Goal: Information Seeking & Learning: Learn about a topic

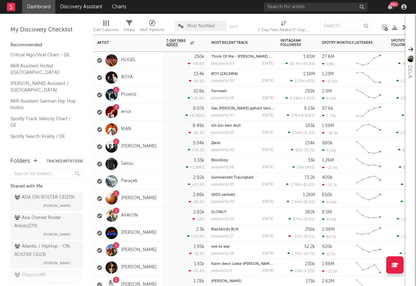
click at [158, 107] on div "3 error" at bounding box center [128, 112] width 69 height 17
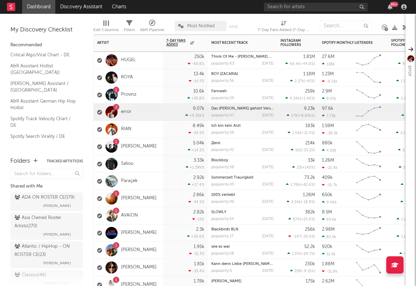
click at [157, 92] on div "1 Provinz" at bounding box center [128, 94] width 69 height 17
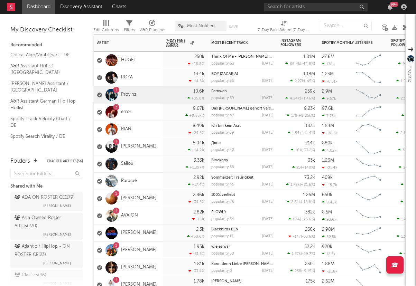
click at [145, 252] on div "1 OSWALD" at bounding box center [128, 250] width 69 height 17
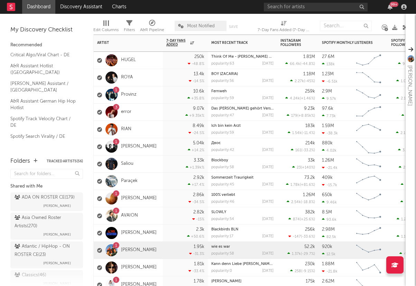
click at [175, 108] on div "9.07k +9.35k %" at bounding box center [185, 112] width 38 height 17
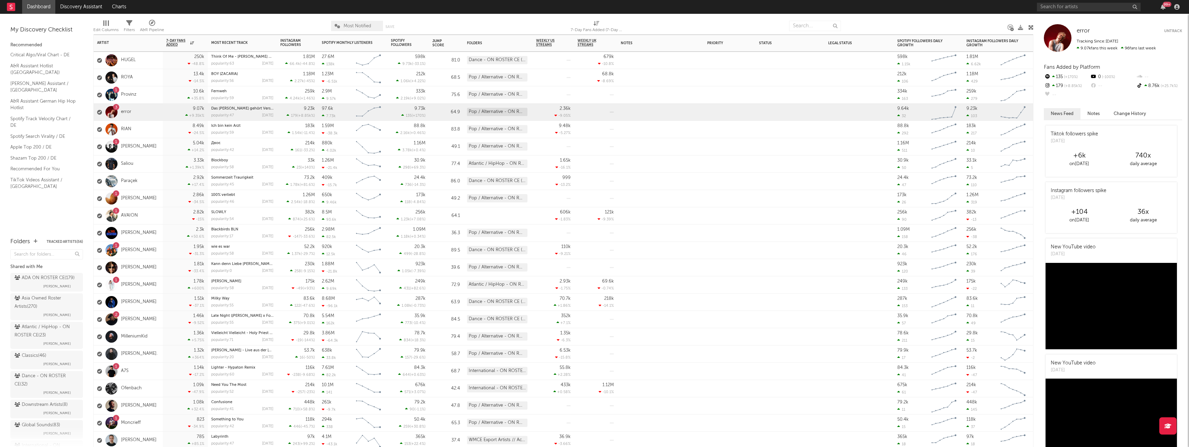
click at [149, 98] on div "1 Provinz" at bounding box center [128, 94] width 69 height 17
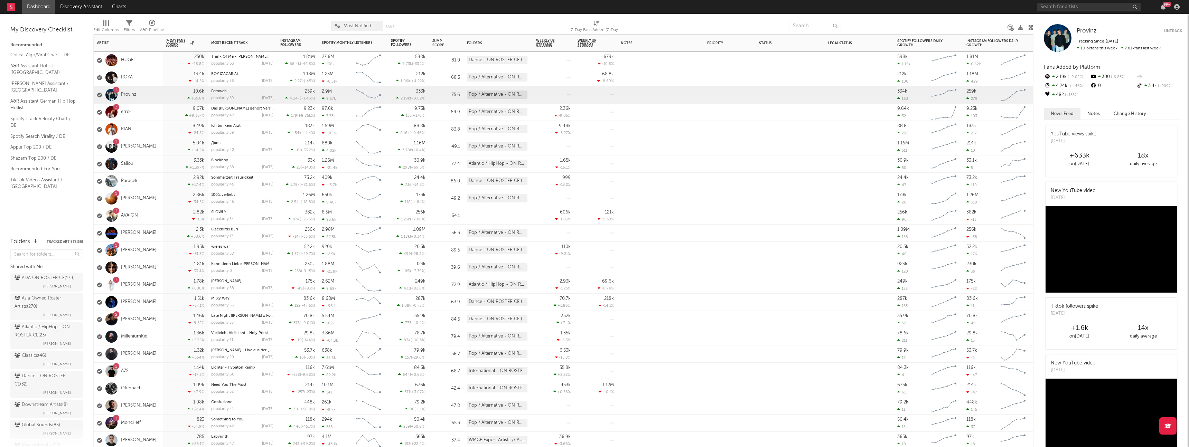
click at [154, 146] on div "1 Okean Elzy" at bounding box center [128, 146] width 69 height 17
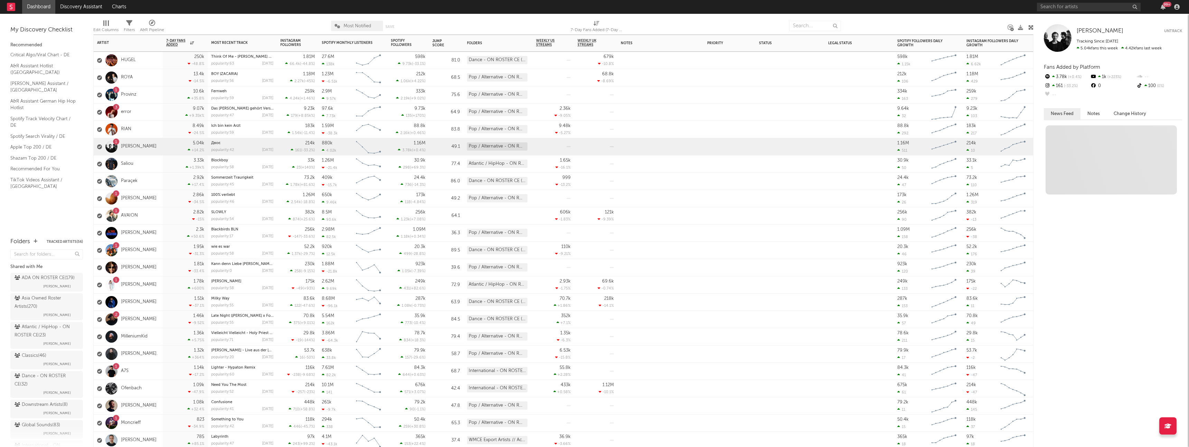
click at [164, 210] on div "2.82k -15 %" at bounding box center [185, 215] width 45 height 17
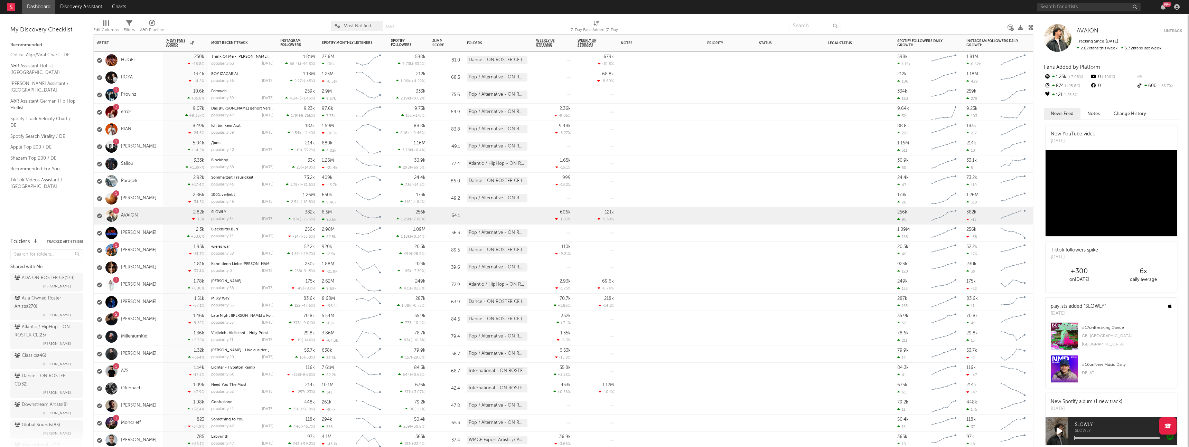
click at [171, 245] on div "1.95k -31.3 %" at bounding box center [185, 250] width 38 height 17
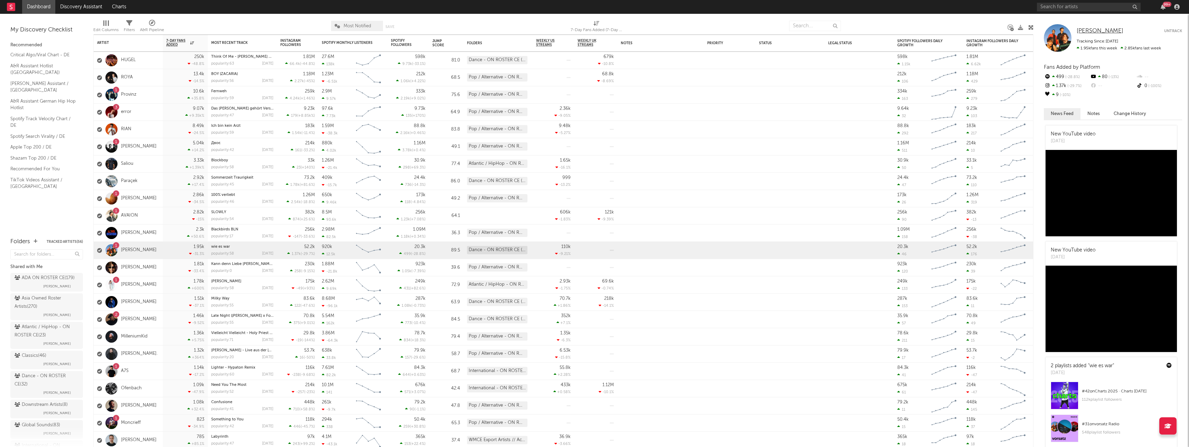
click at [415, 33] on span "[PERSON_NAME]" at bounding box center [1099, 31] width 47 height 6
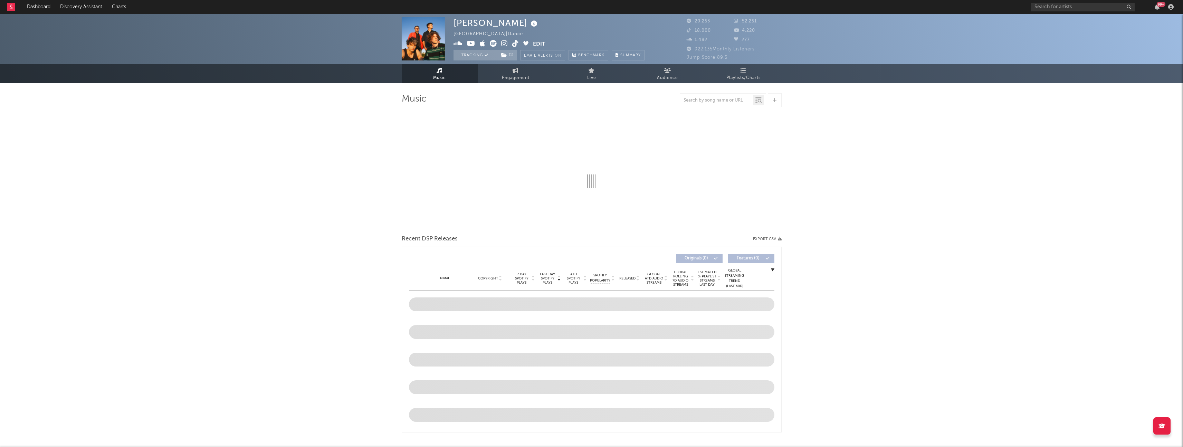
select select "6m"
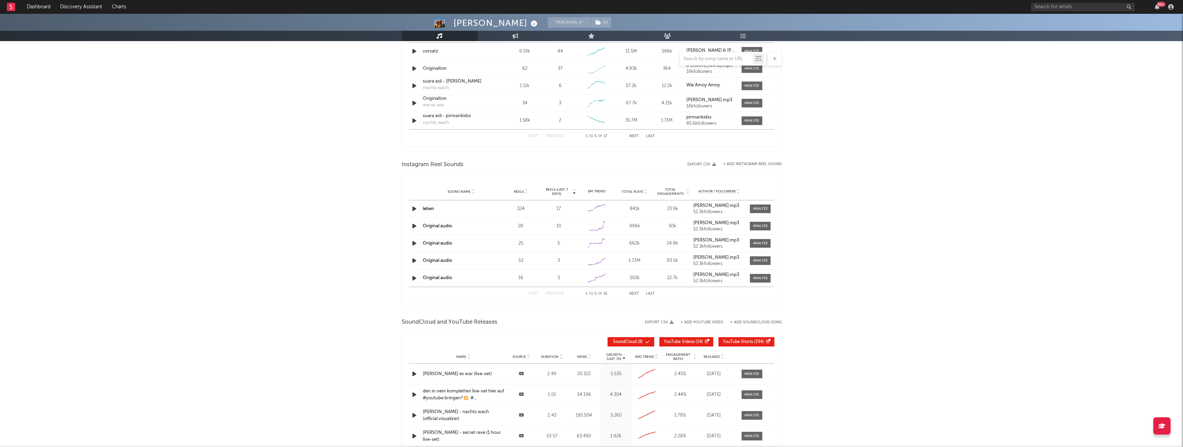
scroll to position [418, 0]
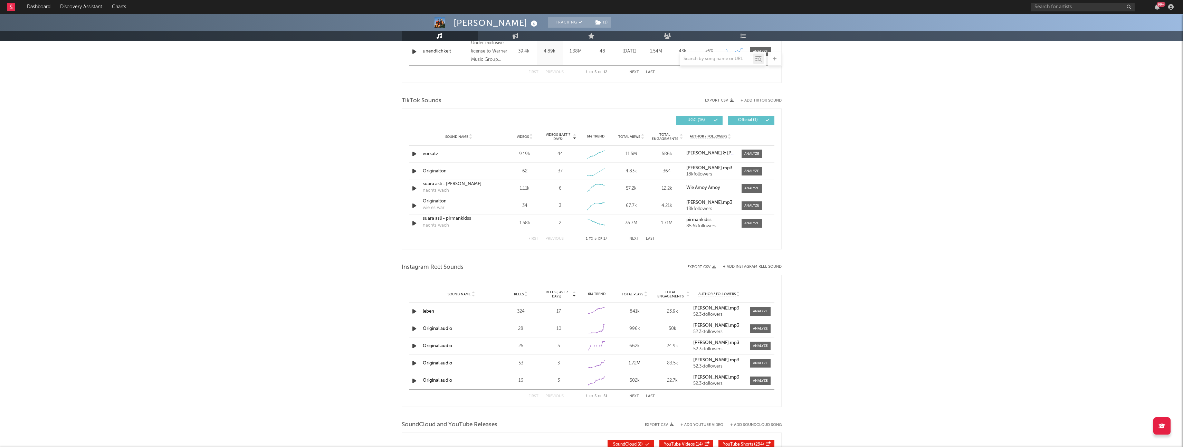
click at [415, 238] on button "Next" at bounding box center [635, 239] width 10 height 4
click at [415, 239] on button "First" at bounding box center [534, 239] width 10 height 4
click at [414, 172] on icon "button" at bounding box center [414, 171] width 7 height 9
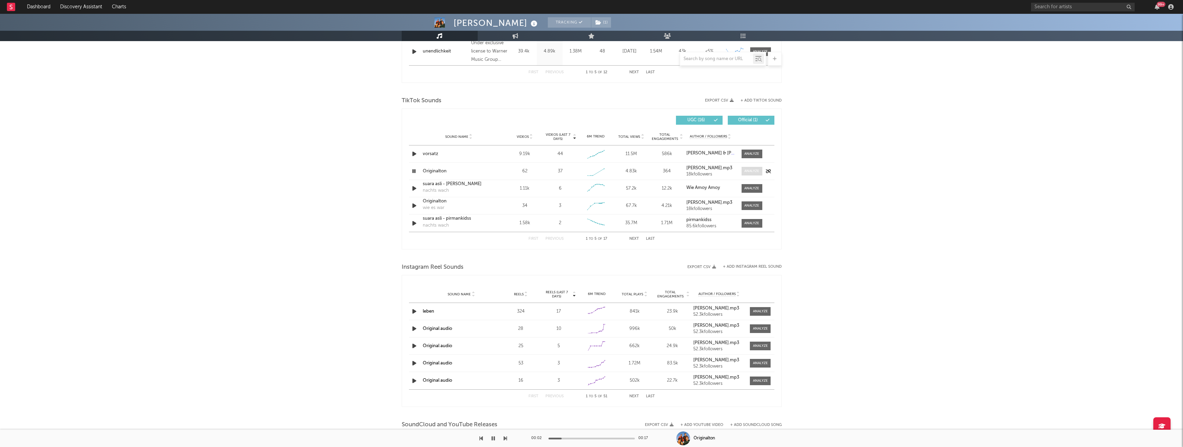
click at [415, 170] on div at bounding box center [752, 171] width 15 height 5
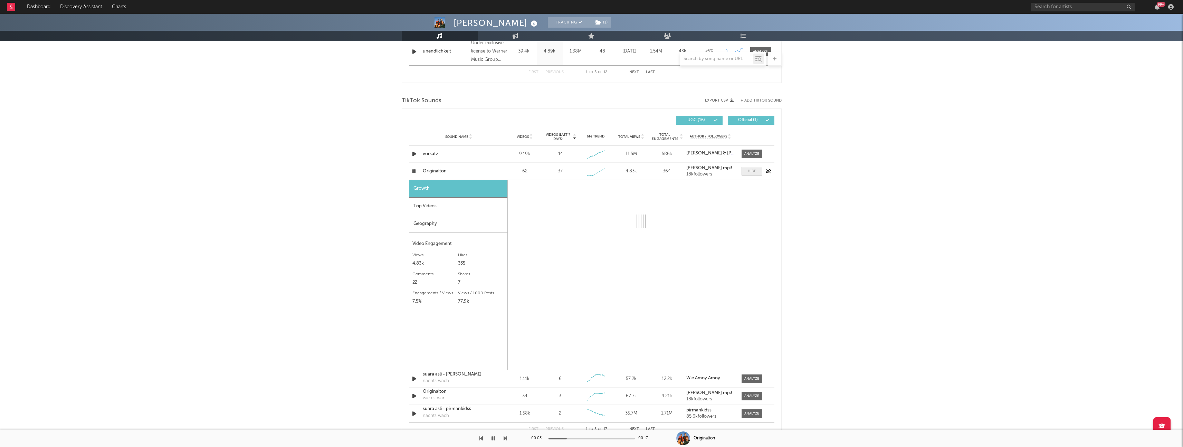
select select "1w"
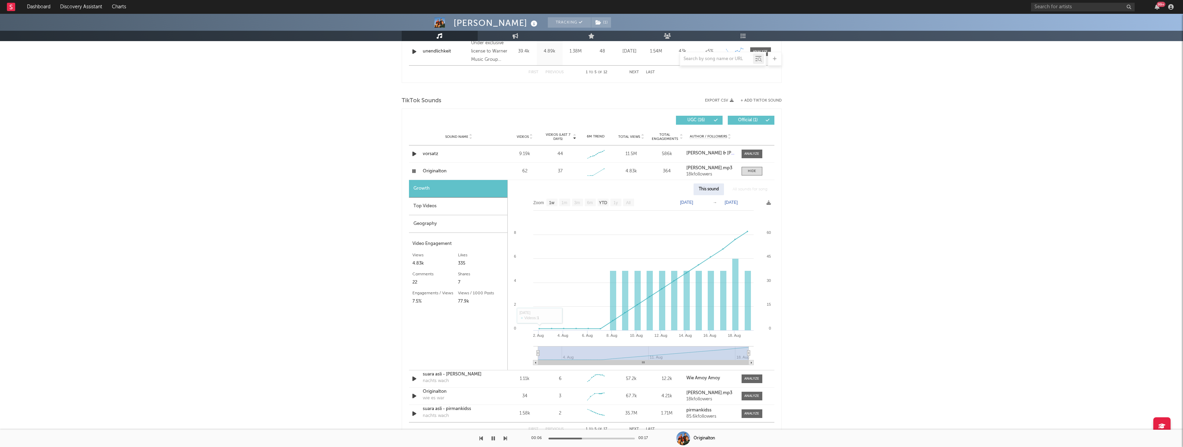
click at [415, 210] on div "Top Videos" at bounding box center [458, 207] width 98 height 18
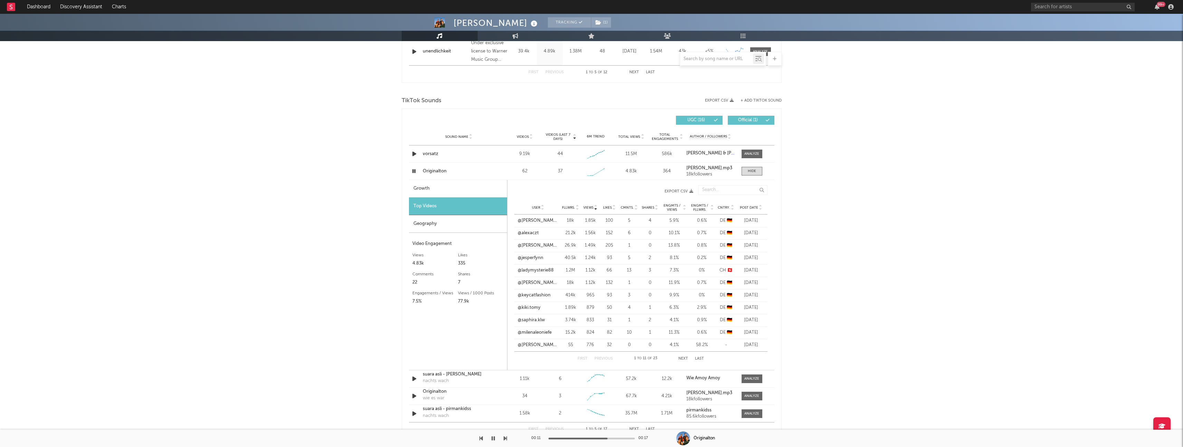
scroll to position [668, 0]
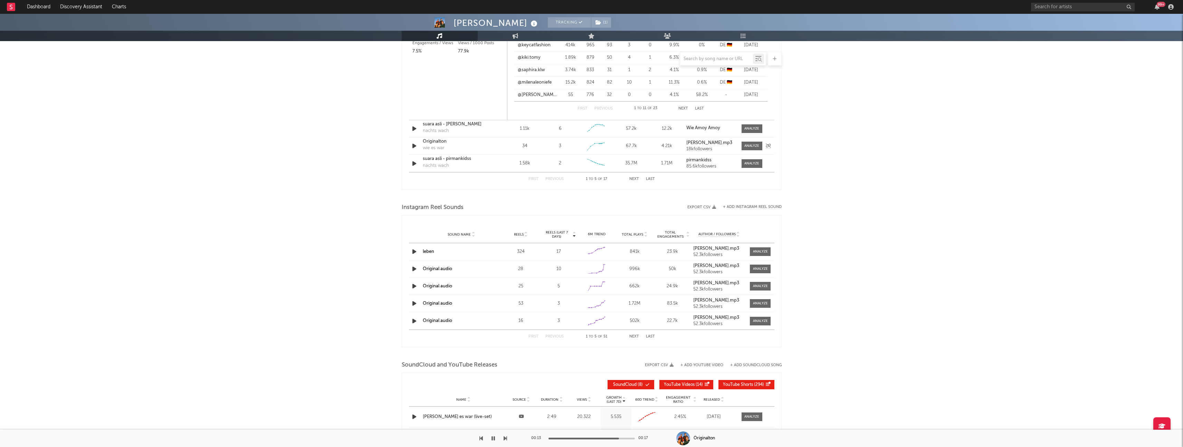
click at [413, 146] on icon "button" at bounding box center [414, 146] width 7 height 9
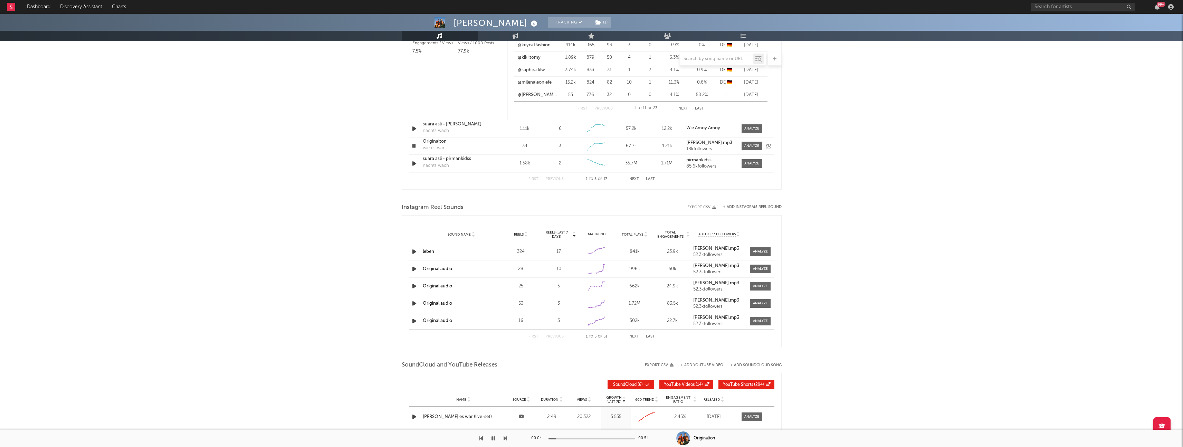
click at [413, 146] on icon "button" at bounding box center [414, 146] width 7 height 9
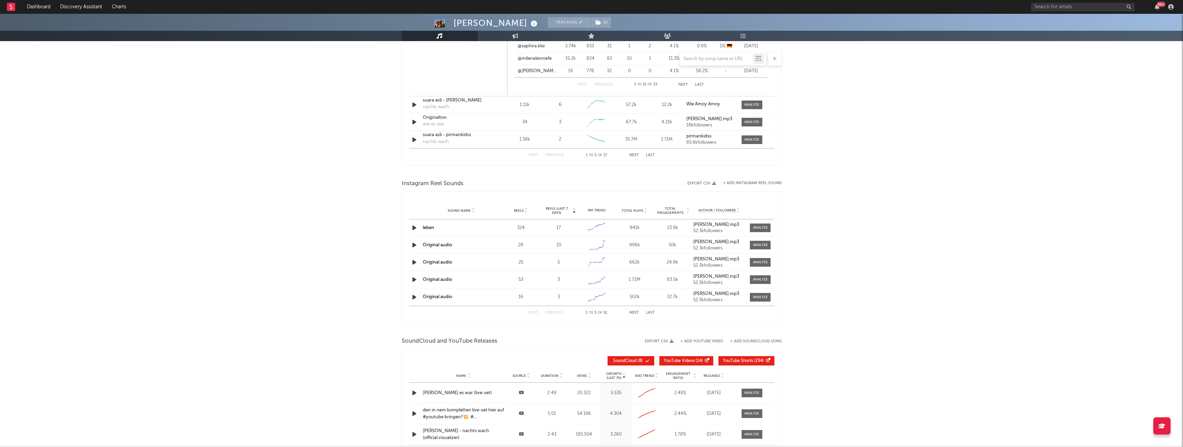
scroll to position [733, 0]
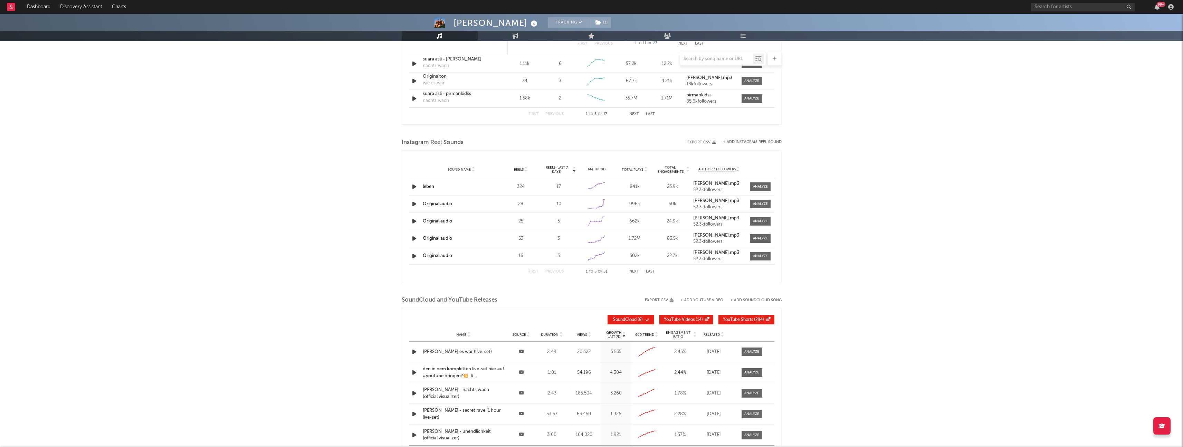
click at [413, 205] on icon "button" at bounding box center [414, 204] width 7 height 9
click at [413, 224] on icon "button" at bounding box center [414, 221] width 7 height 9
click at [415, 222] on icon "button" at bounding box center [414, 221] width 7 height 9
click at [415, 239] on icon "button" at bounding box center [414, 238] width 7 height 9
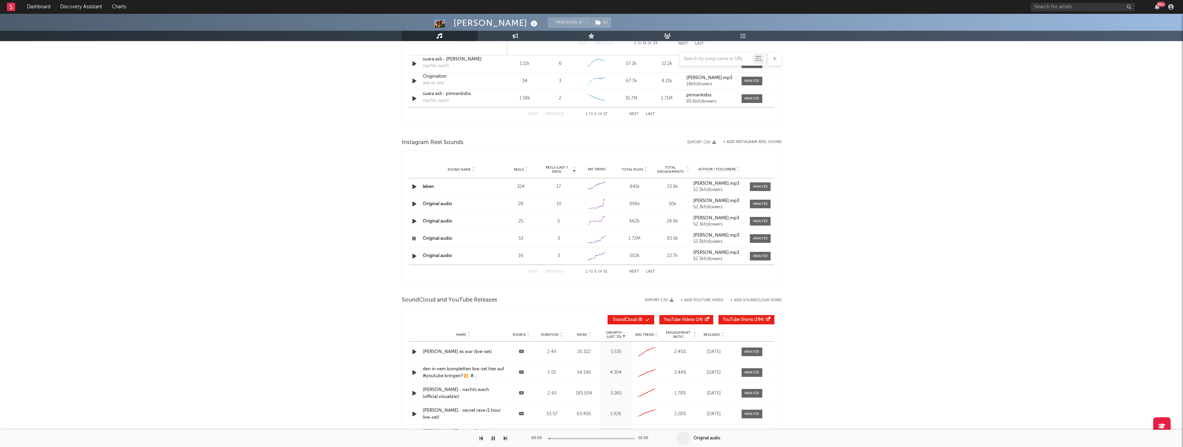
click at [415, 239] on icon "button" at bounding box center [414, 238] width 7 height 9
click at [414, 257] on icon "button" at bounding box center [414, 256] width 7 height 9
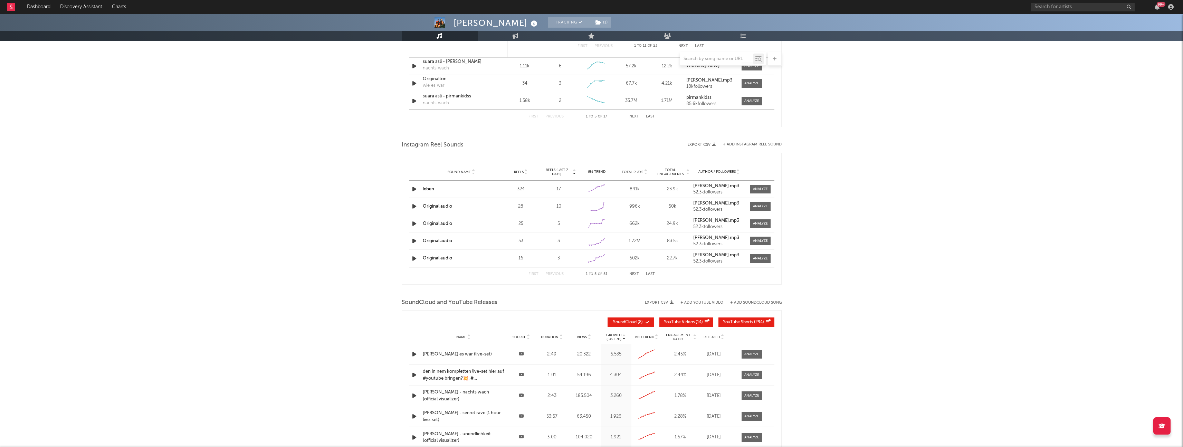
scroll to position [732, 0]
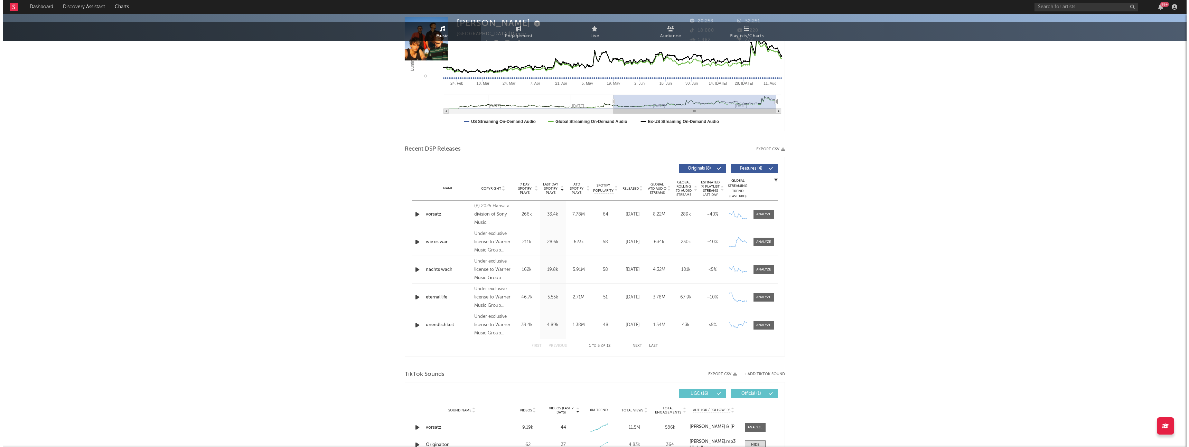
scroll to position [0, 0]
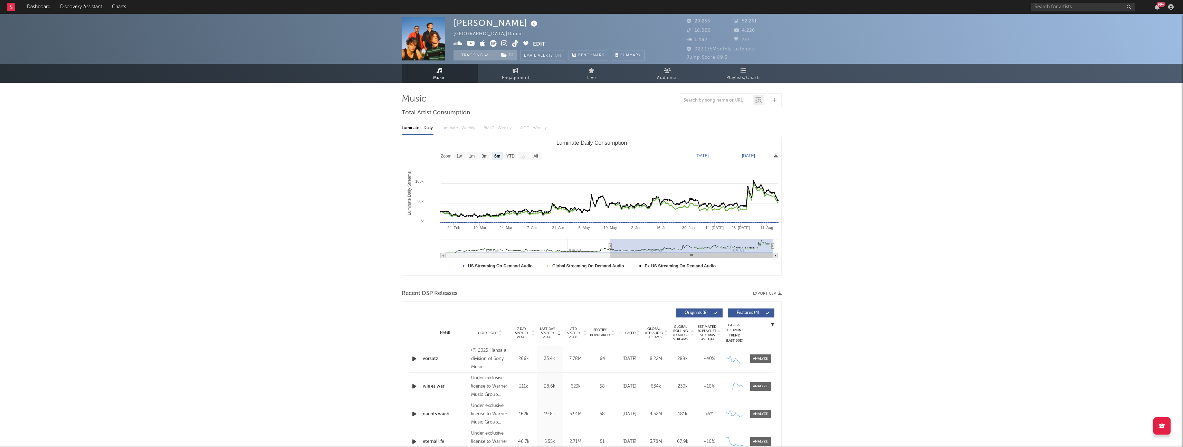
type input "2025-02-16"
type input "2025-08-16"
type input "2025-02-10"
type input "2025-08-10"
type input "2025-02-03"
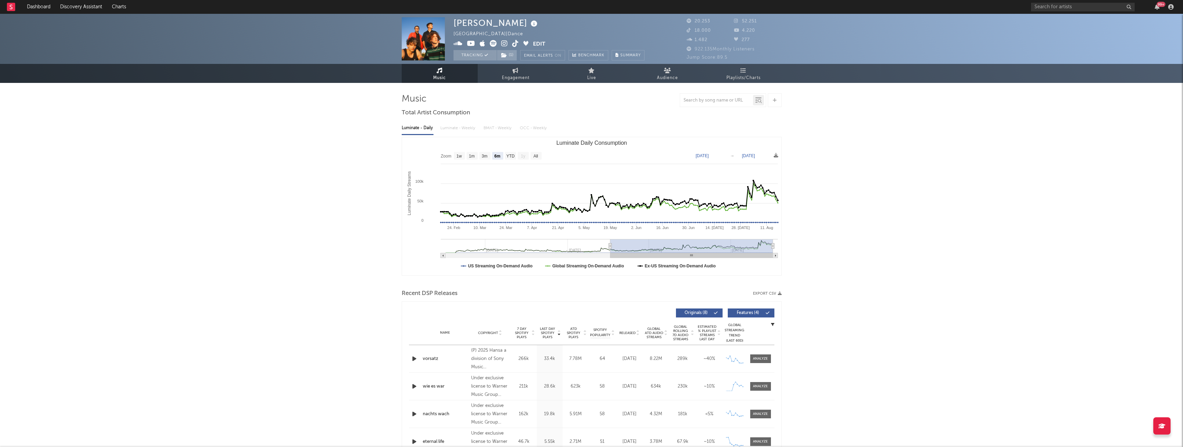
type input "2025-08-03"
type input "2025-01-26"
type input "2025-07-26"
type input "2025-01-09"
type input "2025-07-09"
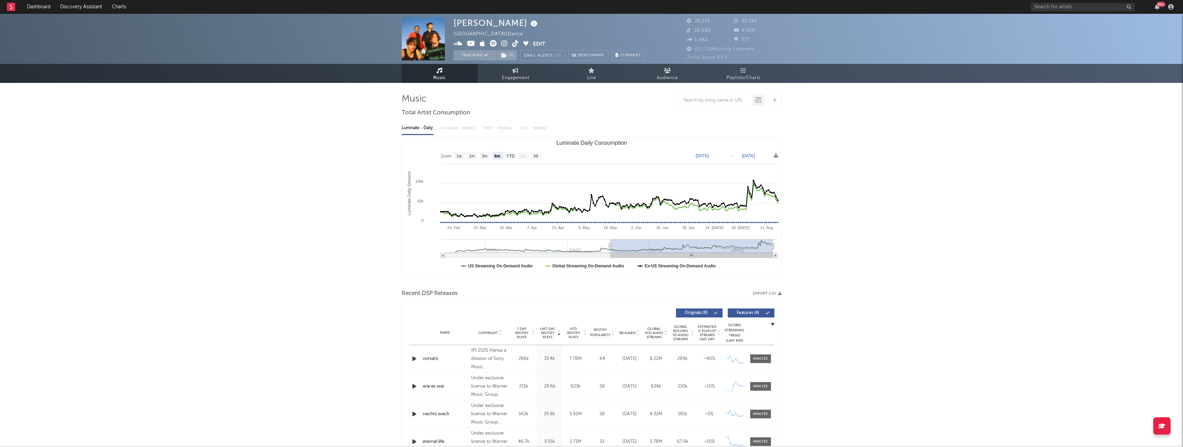
type input "2025-01-03"
type input "2025-07-03"
type input "2024-12-30"
type input "2025-06-29"
type input "2024-12-26"
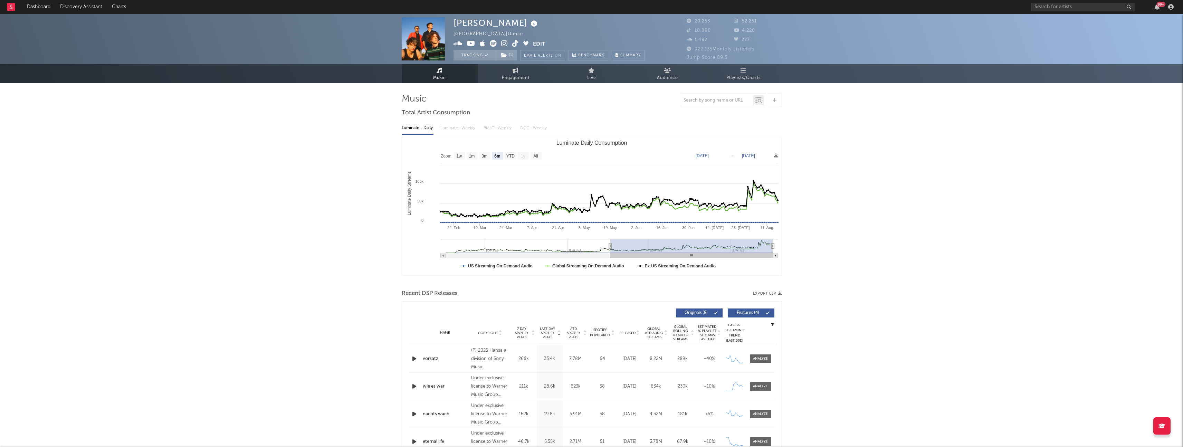
type input "2025-06-25"
type input "2024-12-24"
type input "2025-06-23"
type input "2024-12-22"
type input "2025-06-21"
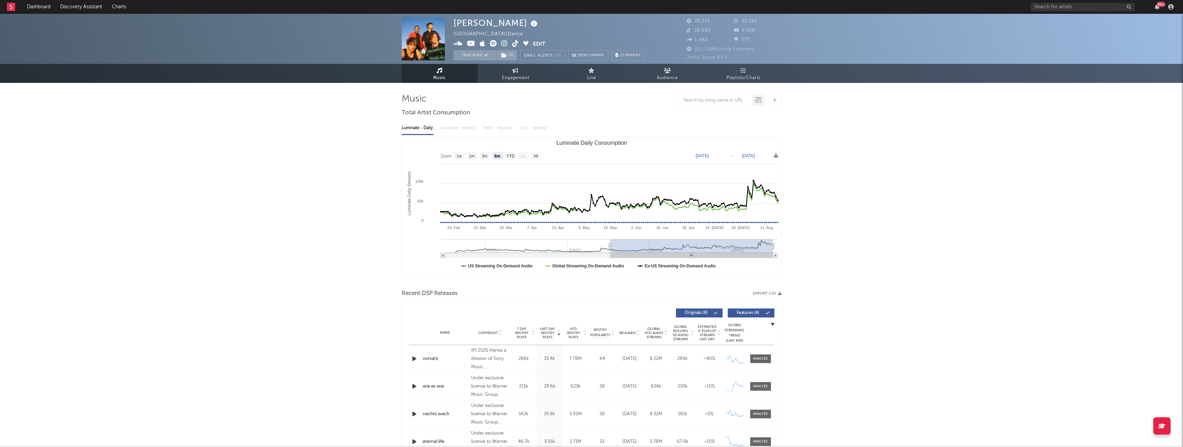
type input "2024-12-20"
type input "2025-06-19"
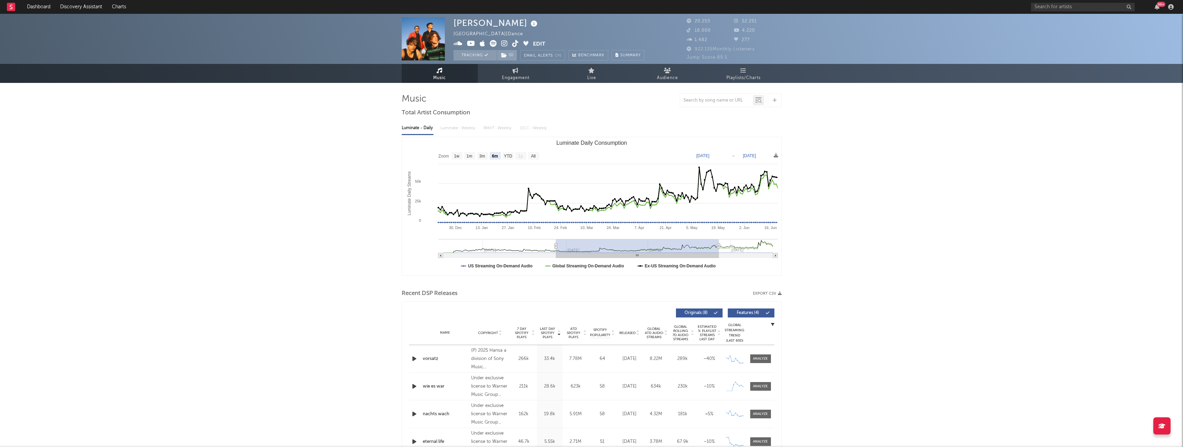
type input "2024-12-19"
drag, startPoint x: 612, startPoint y: 248, endPoint x: 559, endPoint y: 248, distance: 52.5
click at [415, 248] on rect "Luminate Daily Consumption" at bounding box center [637, 246] width 163 height 14
type input "[DATE]"
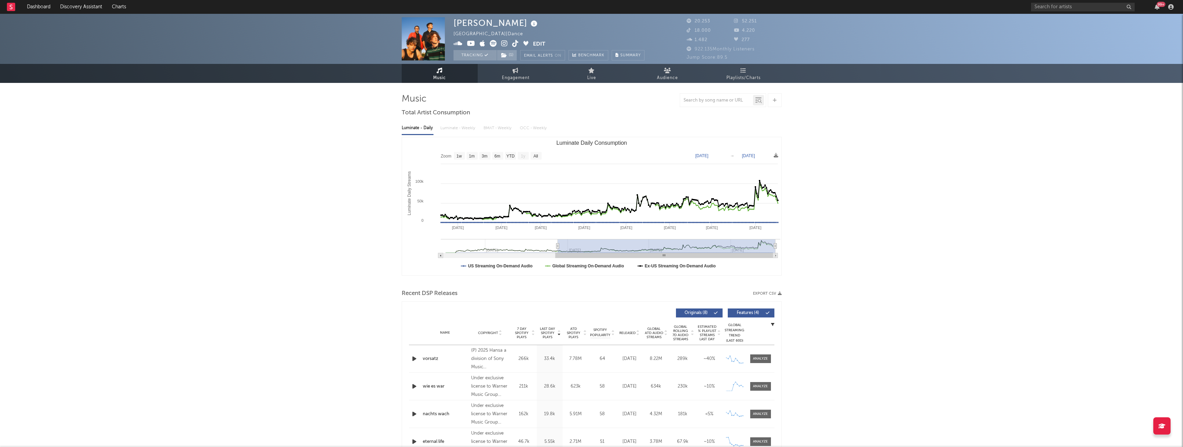
drag, startPoint x: 718, startPoint y: 246, endPoint x: 829, endPoint y: 263, distance: 112.6
click at [41, 7] on link "Dashboard" at bounding box center [38, 7] width 33 height 14
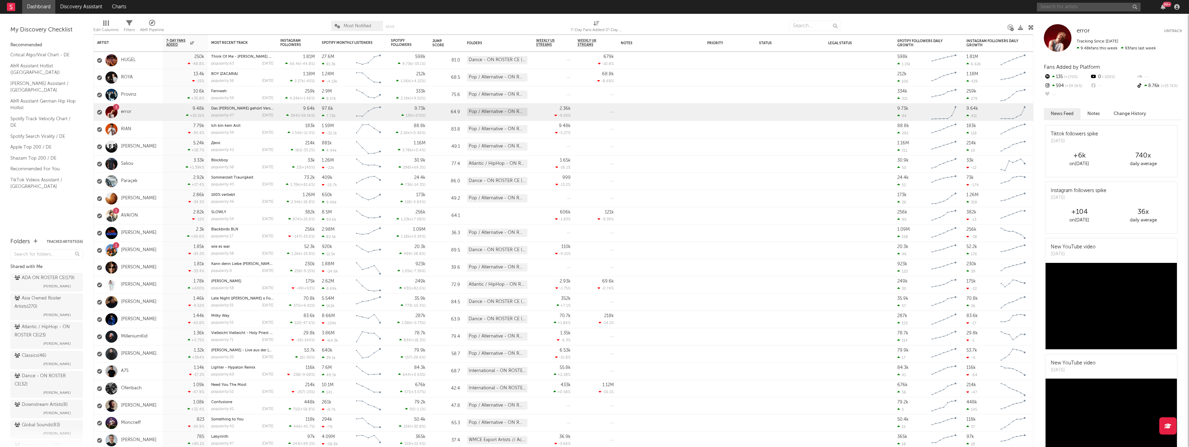
click at [415, 10] on input "text" at bounding box center [1089, 7] width 104 height 9
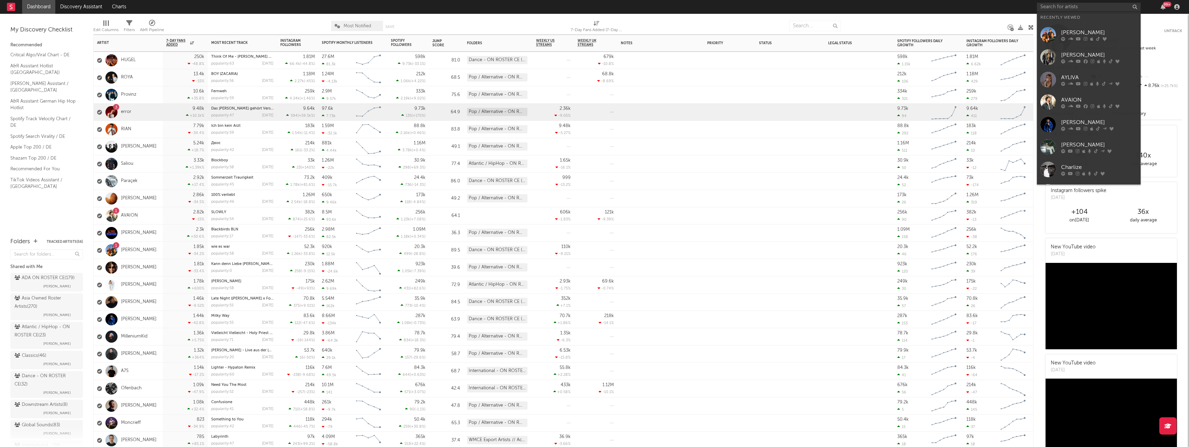
click at [153, 251] on div "1 OSWALD" at bounding box center [128, 250] width 69 height 17
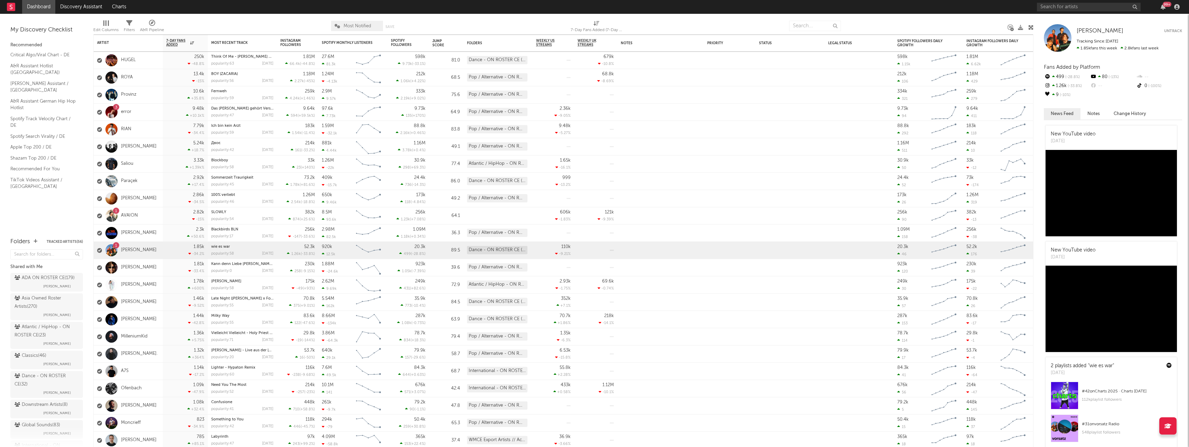
click at [5, 9] on nav "Dashboard Discovery Assistant Charts 99 +" at bounding box center [594, 7] width 1189 height 14
click at [10, 9] on rect at bounding box center [11, 7] width 8 height 8
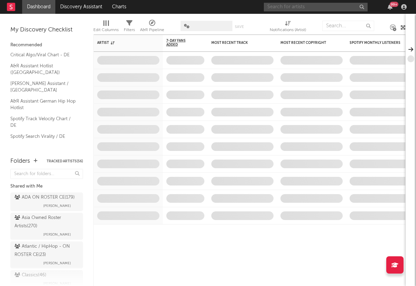
click at [289, 7] on input "text" at bounding box center [316, 7] width 104 height 9
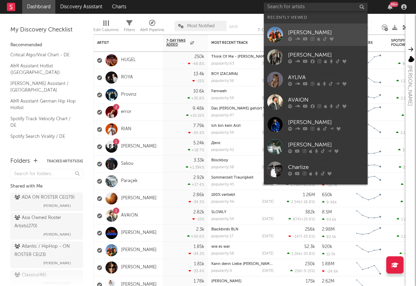
click at [305, 28] on div "[PERSON_NAME]" at bounding box center [326, 32] width 76 height 8
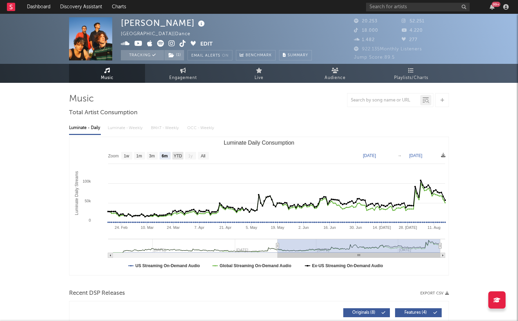
click at [176, 156] on text "YTD" at bounding box center [178, 156] width 8 height 5
select select "YTD"
type input "[DATE]"
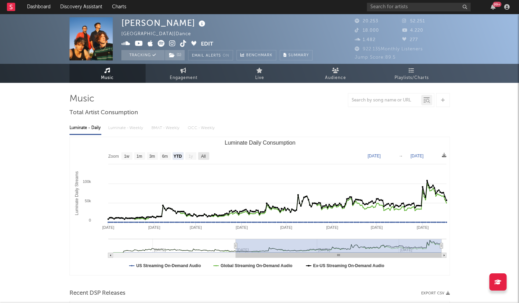
click at [204, 156] on text "All" at bounding box center [203, 156] width 4 height 5
select select "All"
type input "[DATE]"
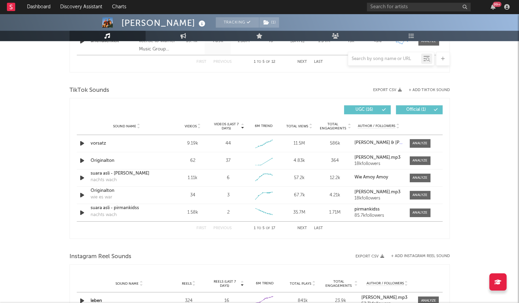
scroll to position [434, 0]
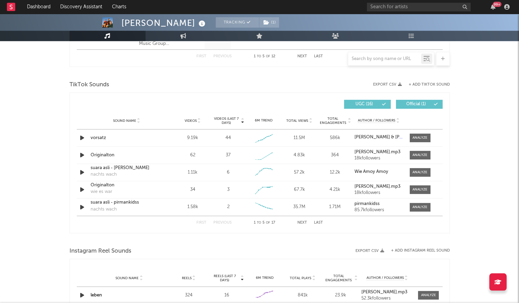
click at [190, 121] on span "Videos" at bounding box center [191, 121] width 12 height 4
click at [302, 221] on button "Next" at bounding box center [302, 223] width 10 height 4
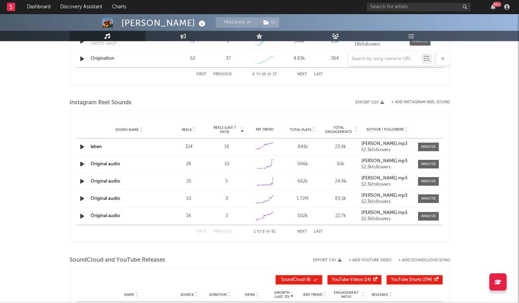
scroll to position [621, 0]
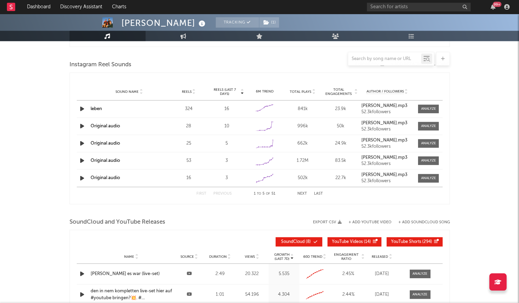
click at [183, 90] on span "Reels" at bounding box center [187, 92] width 10 height 4
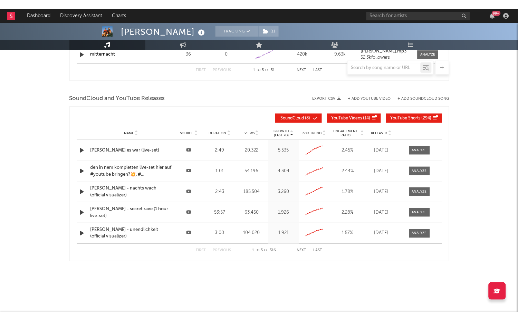
scroll to position [736, 0]
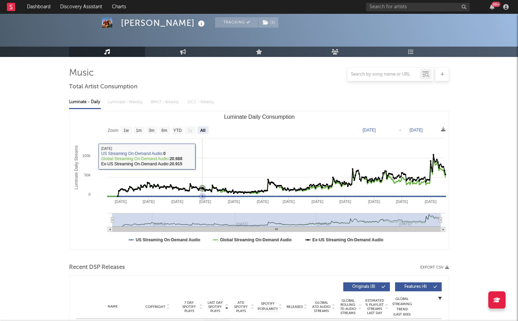
scroll to position [0, 0]
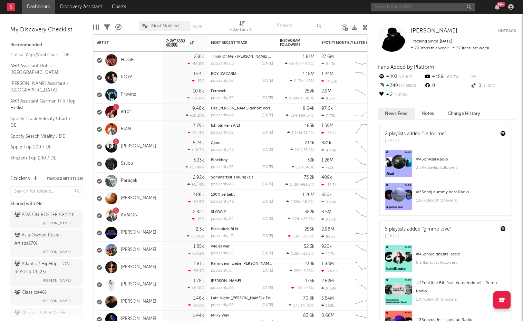
click at [396, 5] on input "text" at bounding box center [423, 7] width 104 height 9
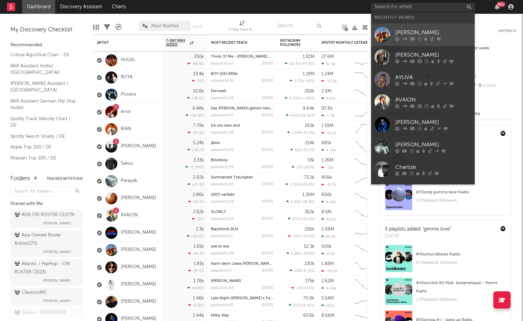
click at [401, 33] on div "[PERSON_NAME]" at bounding box center [434, 32] width 76 height 8
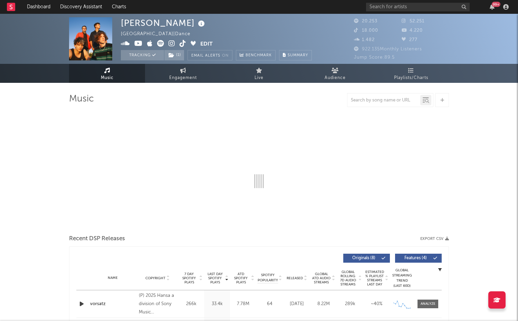
select select "6m"
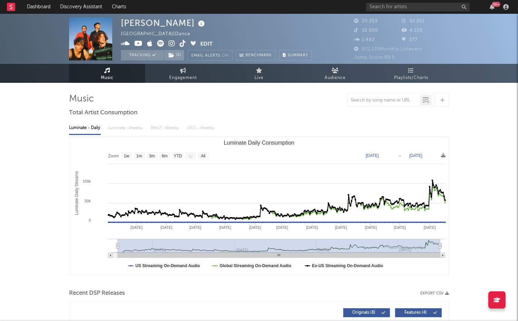
type input "2024-08-19"
drag, startPoint x: 278, startPoint y: 246, endPoint x: 114, endPoint y: 246, distance: 164.1
click at [116, 246] on icon "Luminate Daily Consumption" at bounding box center [117, 246] width 3 height 5
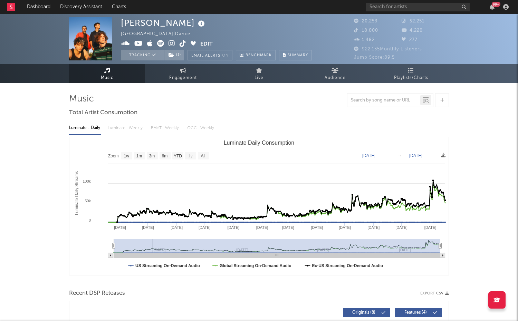
drag, startPoint x: 441, startPoint y: 244, endPoint x: 466, endPoint y: 251, distance: 26.7
